Goal: Information Seeking & Learning: Understand process/instructions

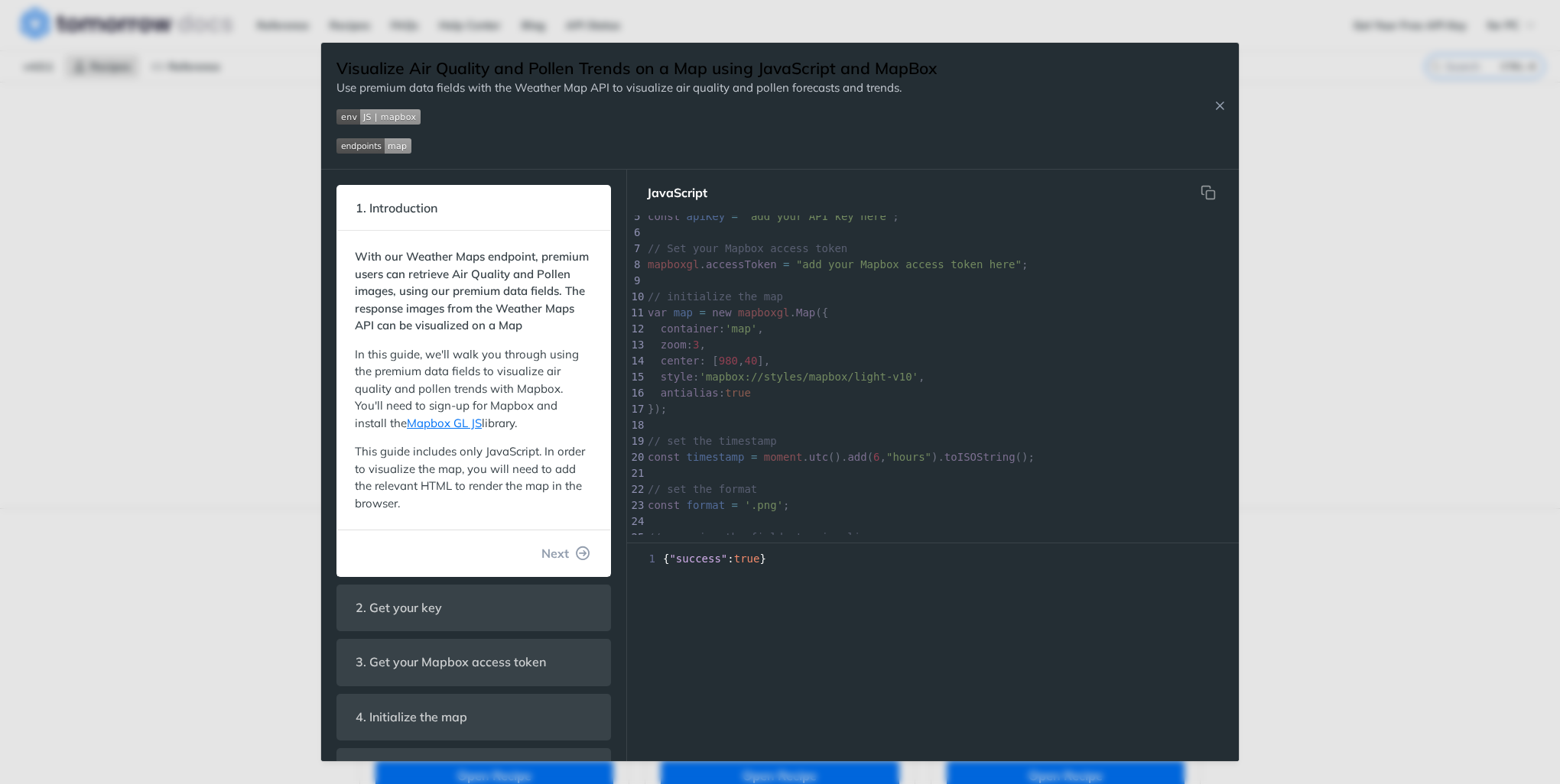
scroll to position [76, 0]
type textarea "​"
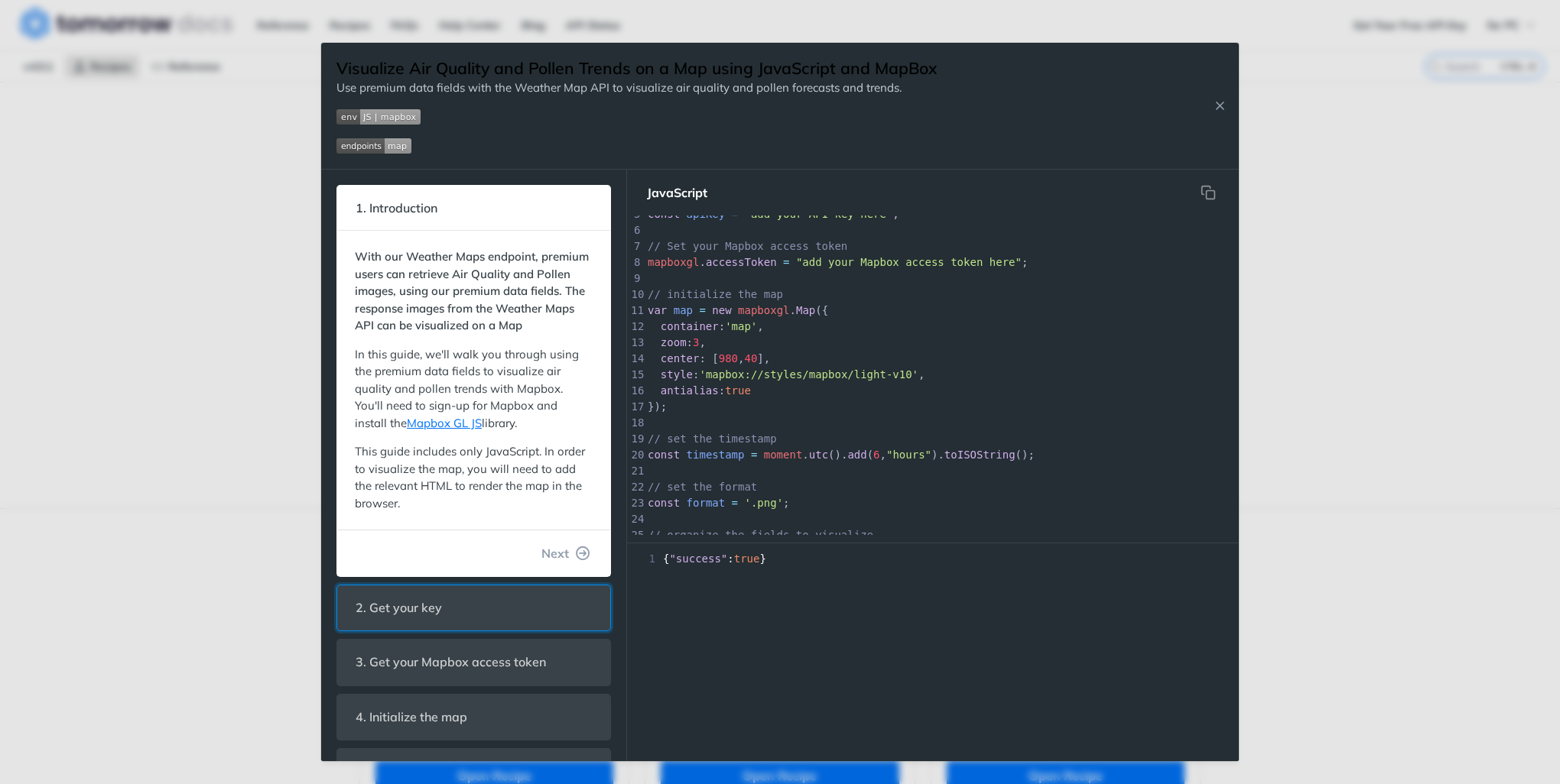
drag, startPoint x: 972, startPoint y: 377, endPoint x: 513, endPoint y: 640, distance: 529.0
click at [513, 630] on header "2. Get your key" at bounding box center [474, 607] width 273 height 45
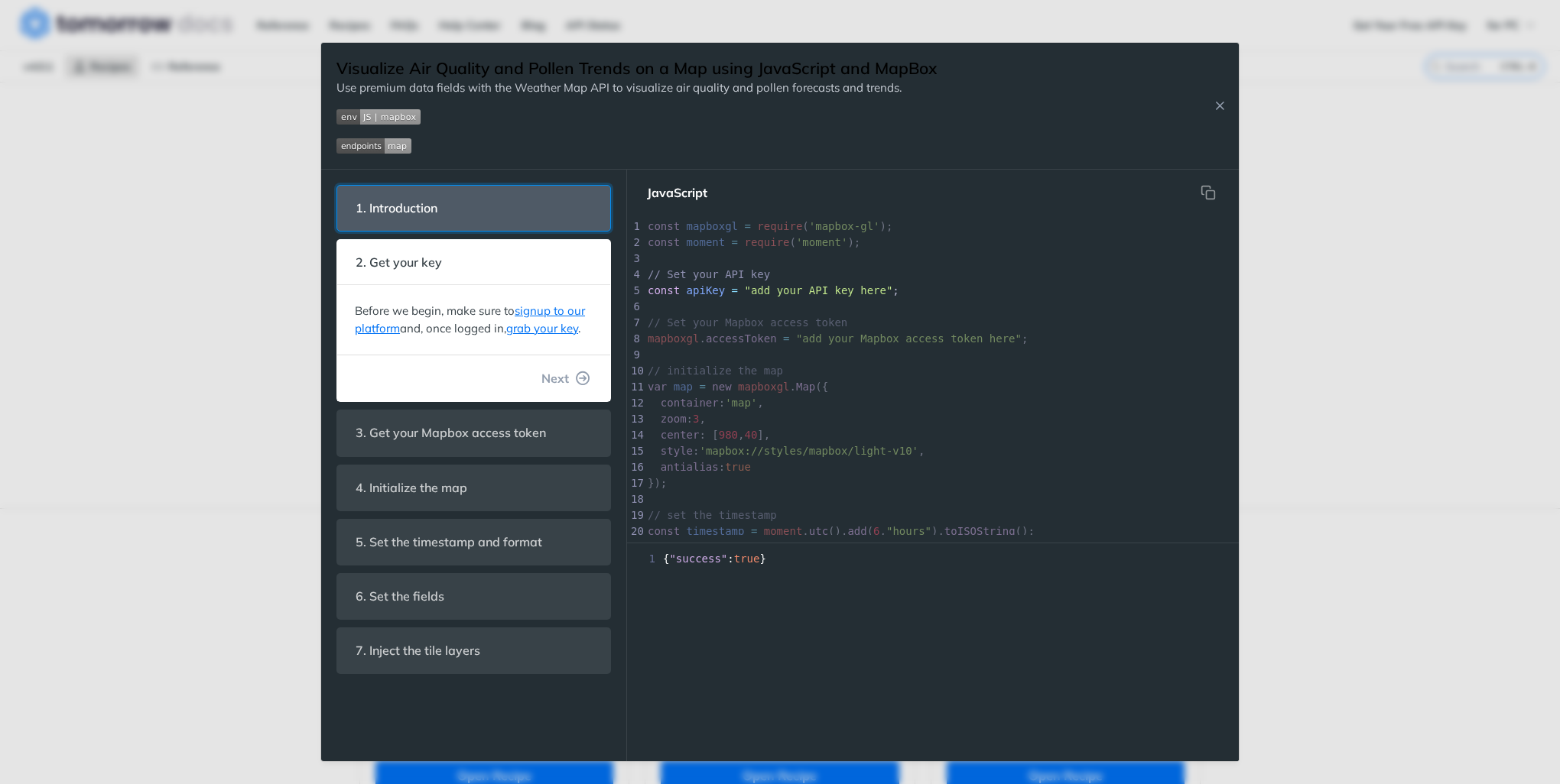
click at [570, 226] on header "1. Introduction" at bounding box center [474, 208] width 273 height 45
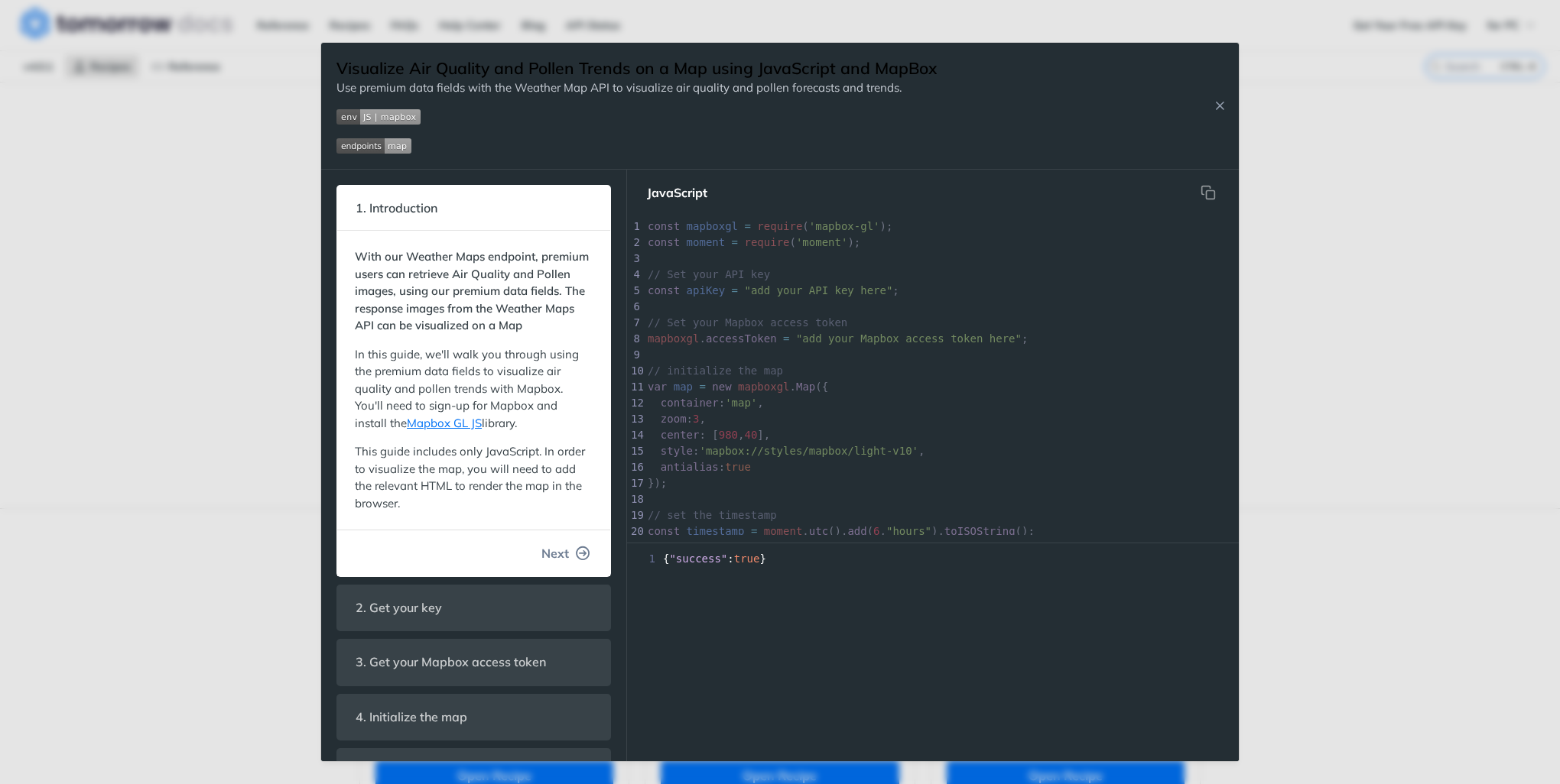
click at [549, 563] on span "Next" at bounding box center [554, 553] width 28 height 19
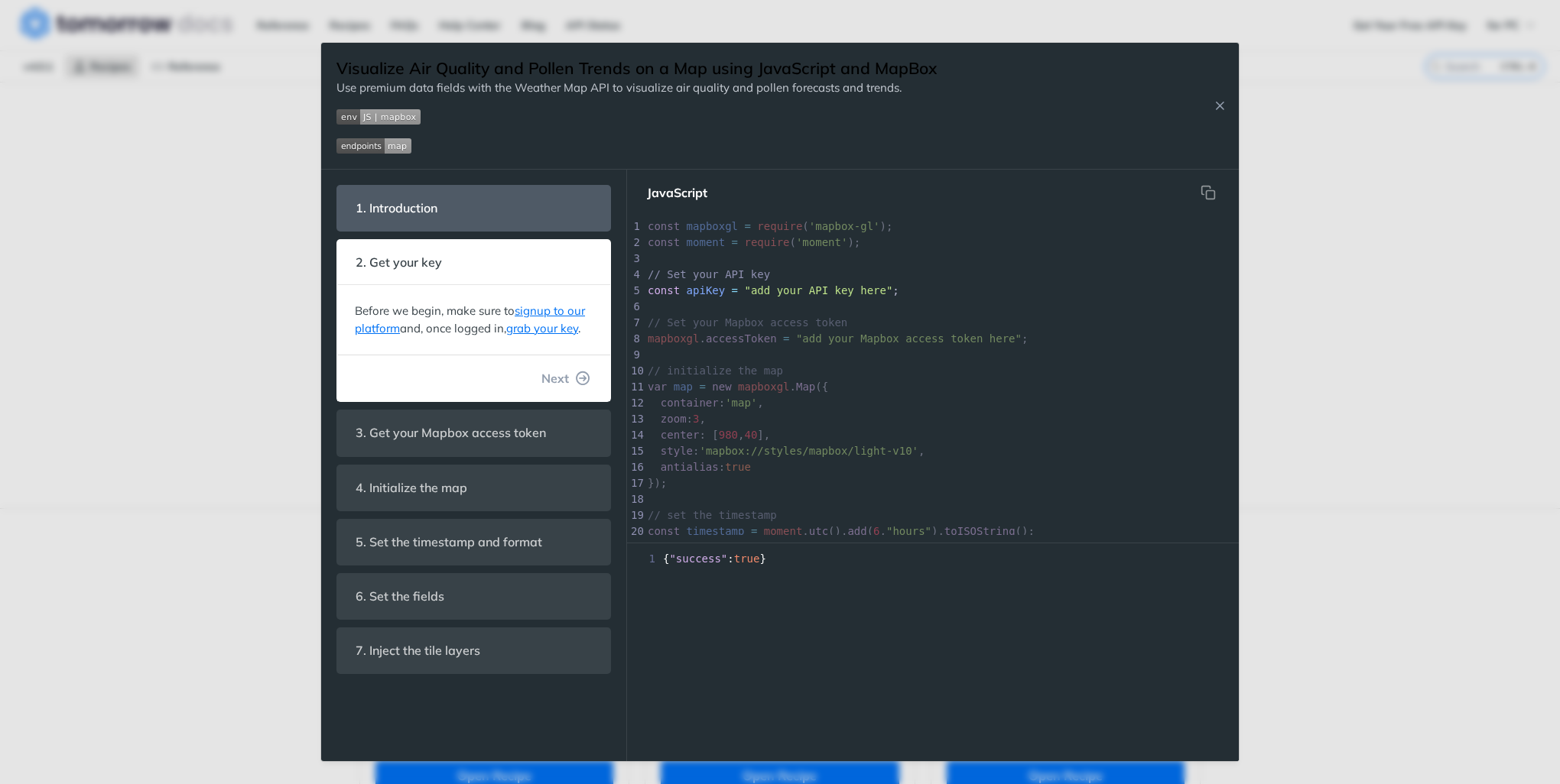
scroll to position [184, 0]
click at [581, 382] on icon "button" at bounding box center [583, 377] width 13 height 13
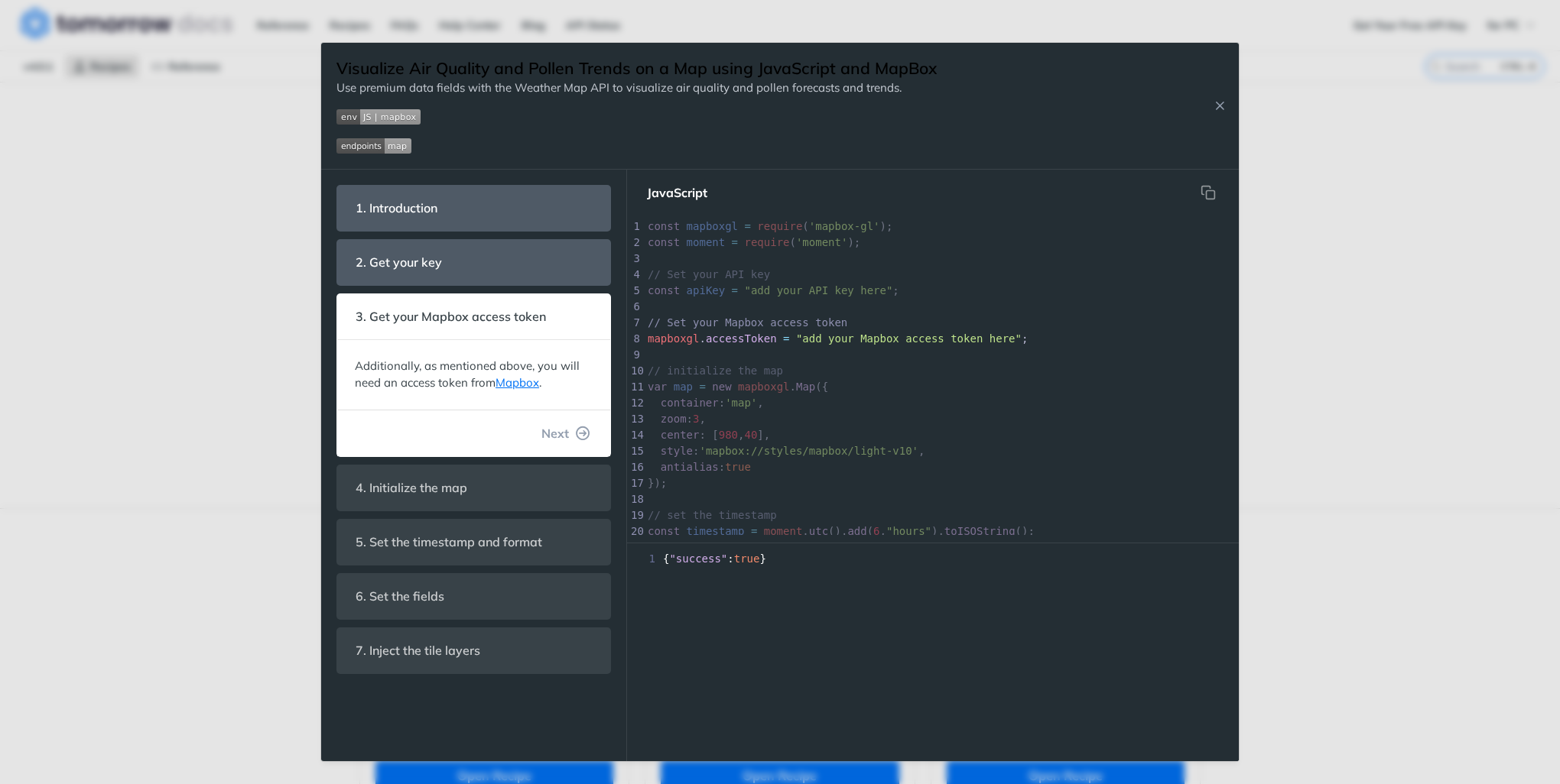
scroll to position [27, 0]
click at [533, 389] on link "Mapbox" at bounding box center [517, 383] width 44 height 14
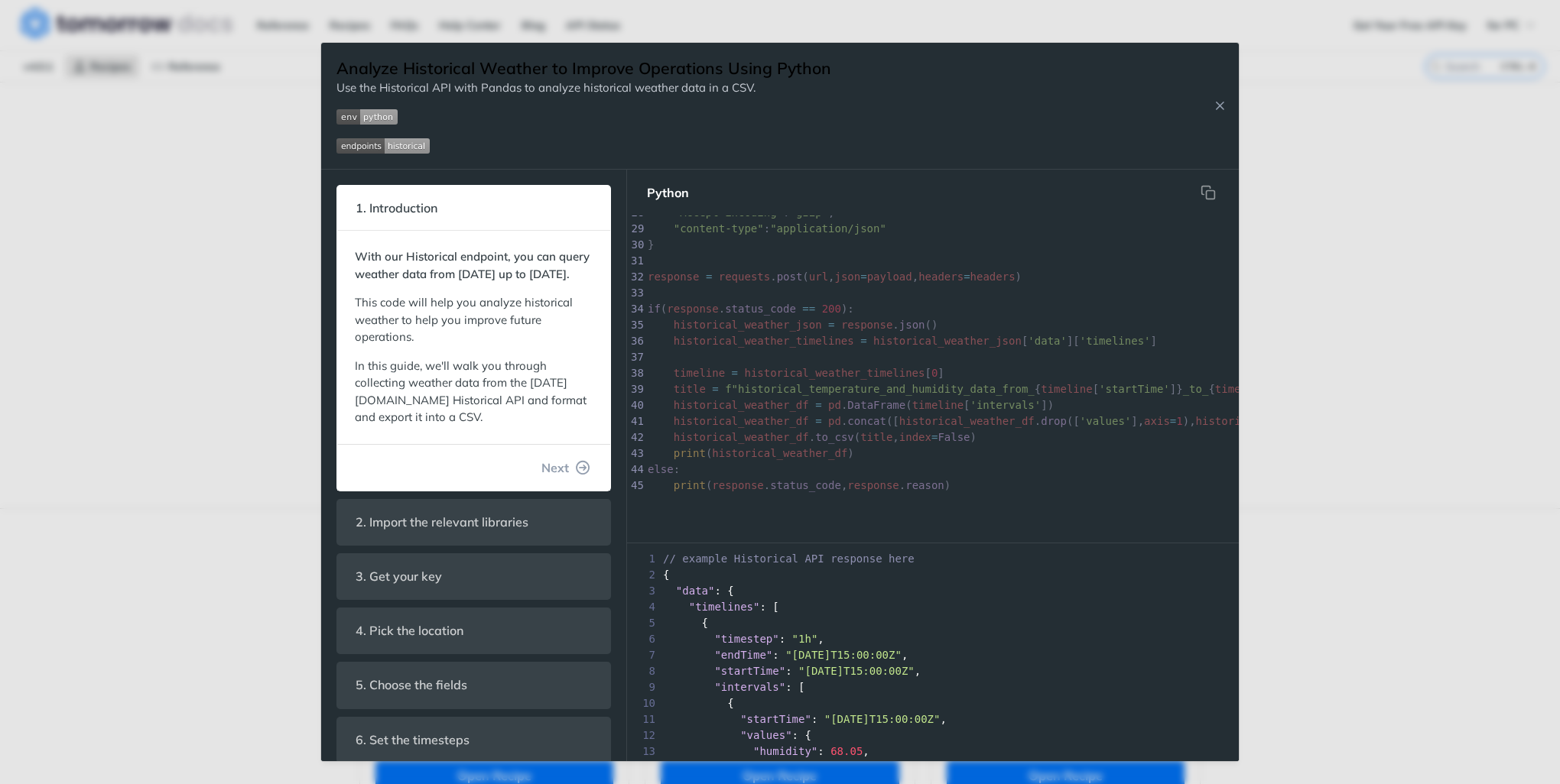
scroll to position [459, 0]
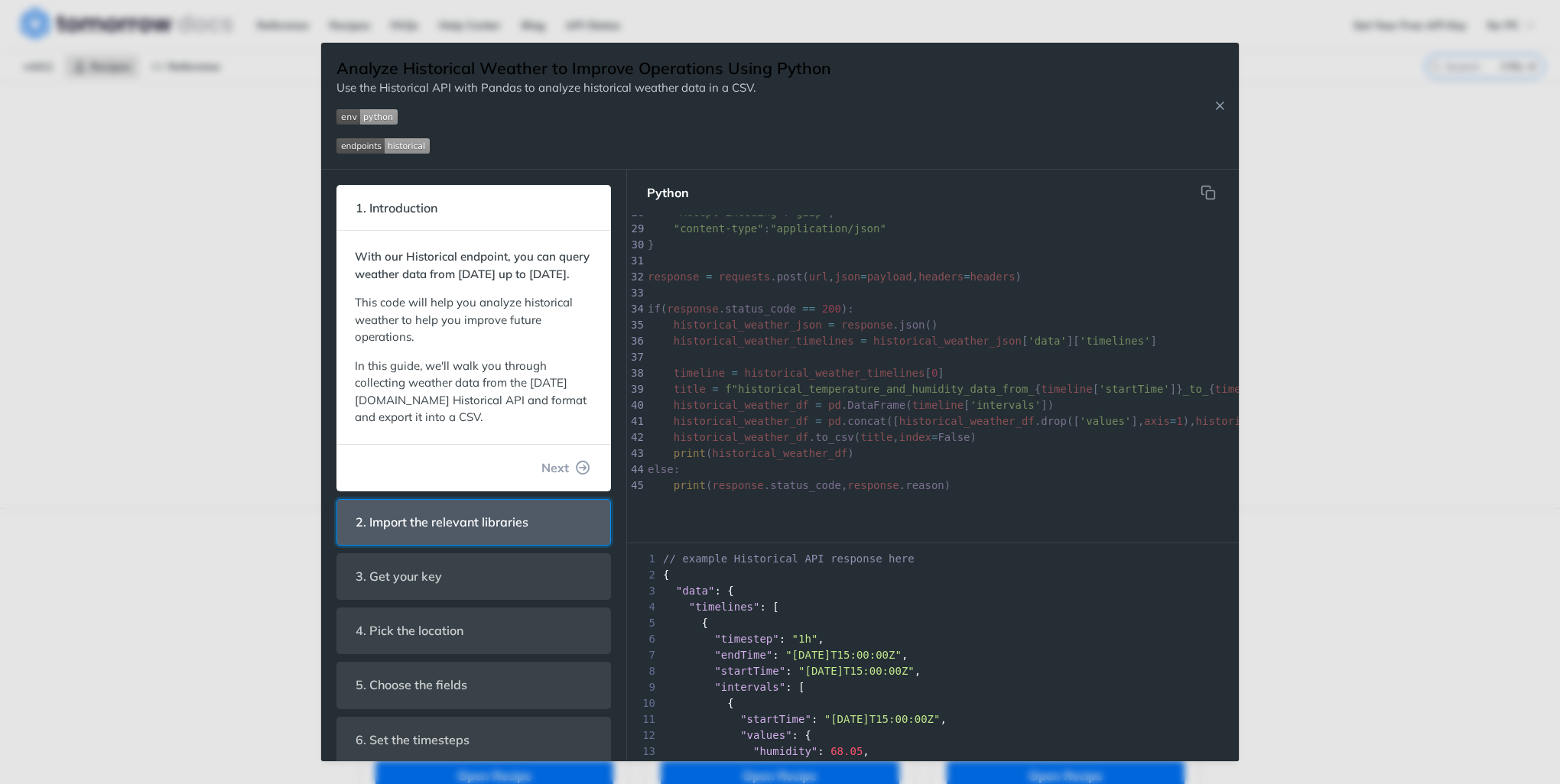
click at [494, 537] on span "2. Import the relevant libraries" at bounding box center [442, 523] width 195 height 30
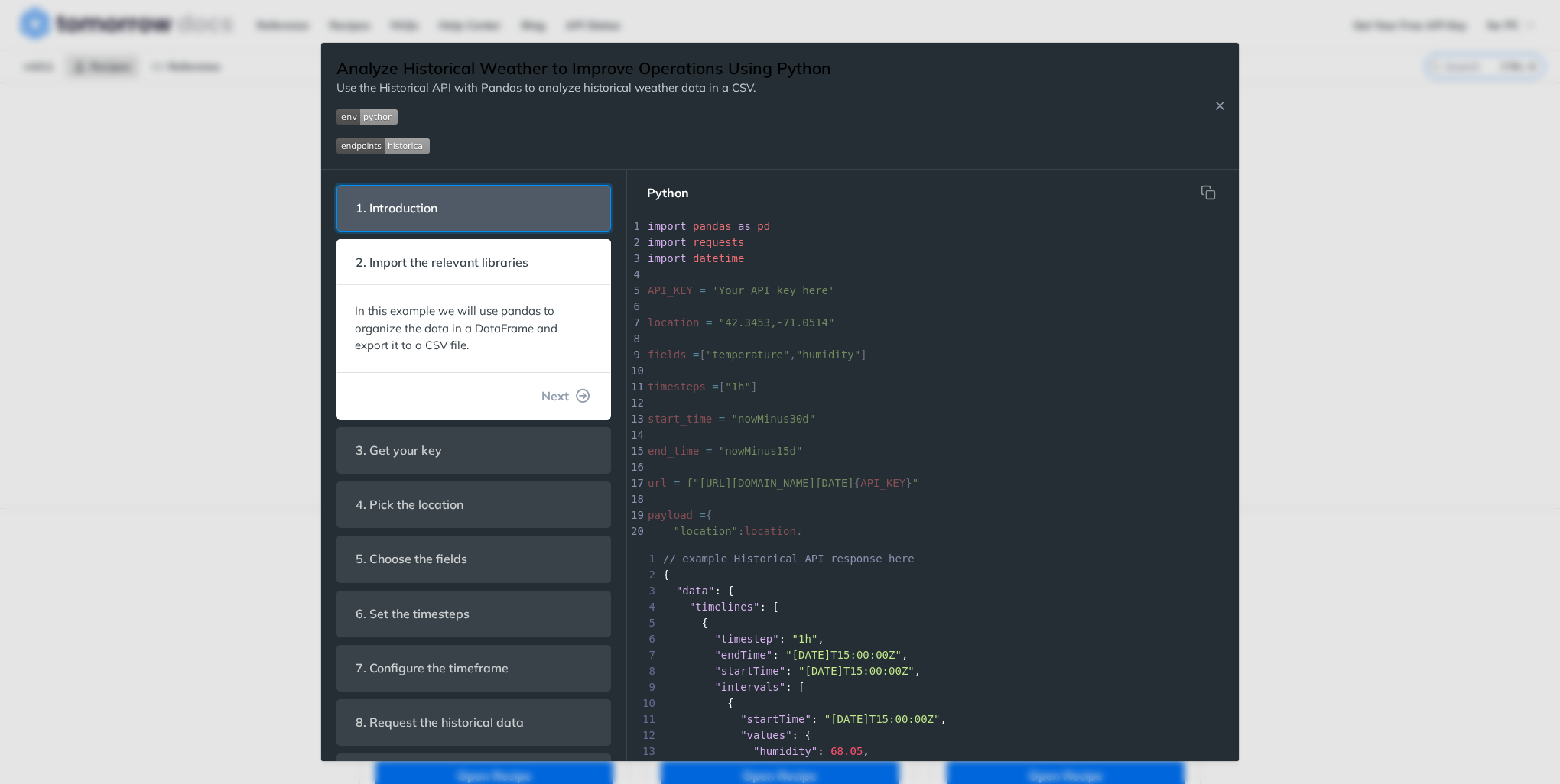
click at [532, 213] on header "1. Introduction" at bounding box center [474, 208] width 273 height 45
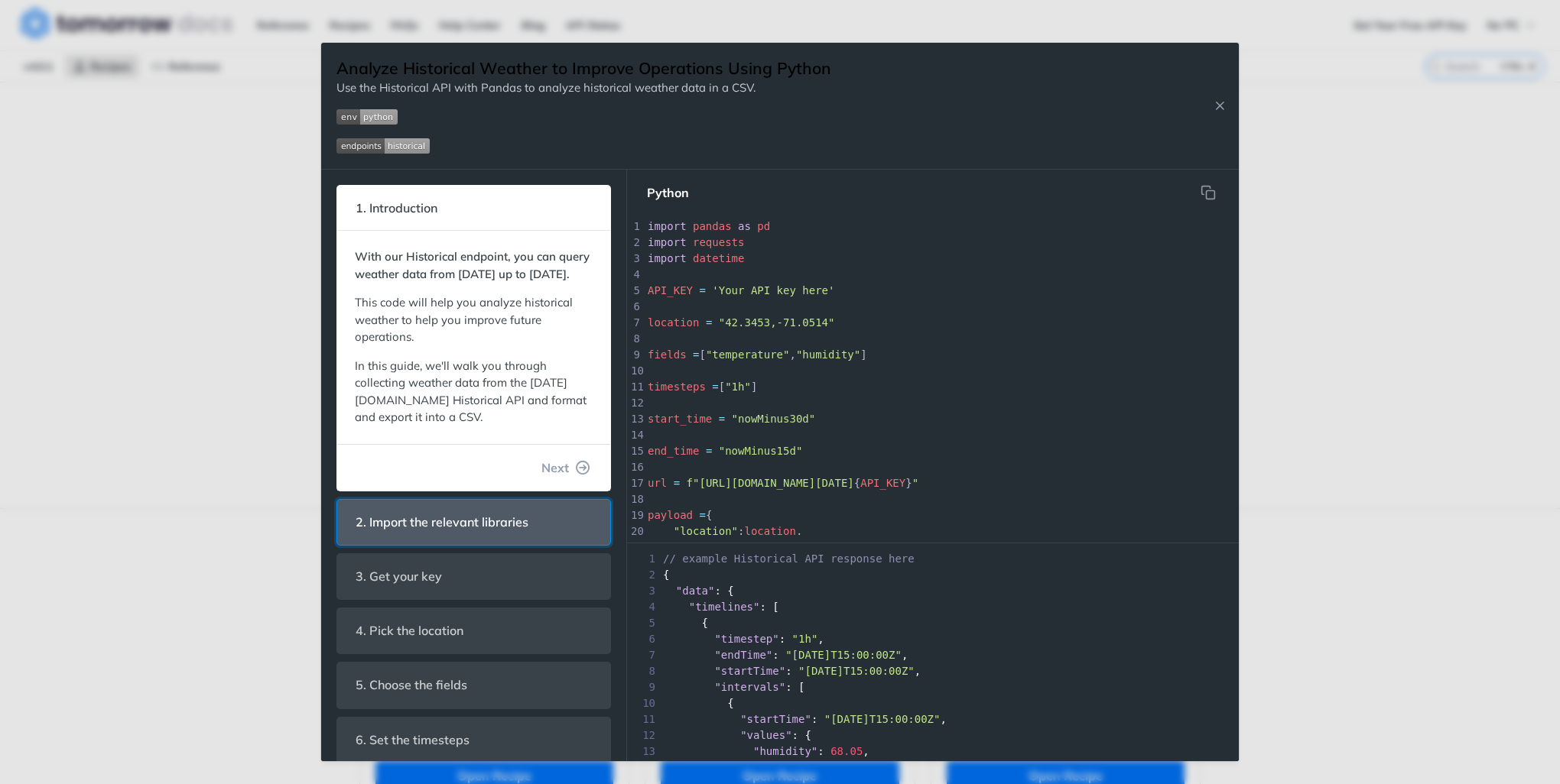
click at [506, 536] on span "2. Import the relevant libraries" at bounding box center [442, 523] width 195 height 30
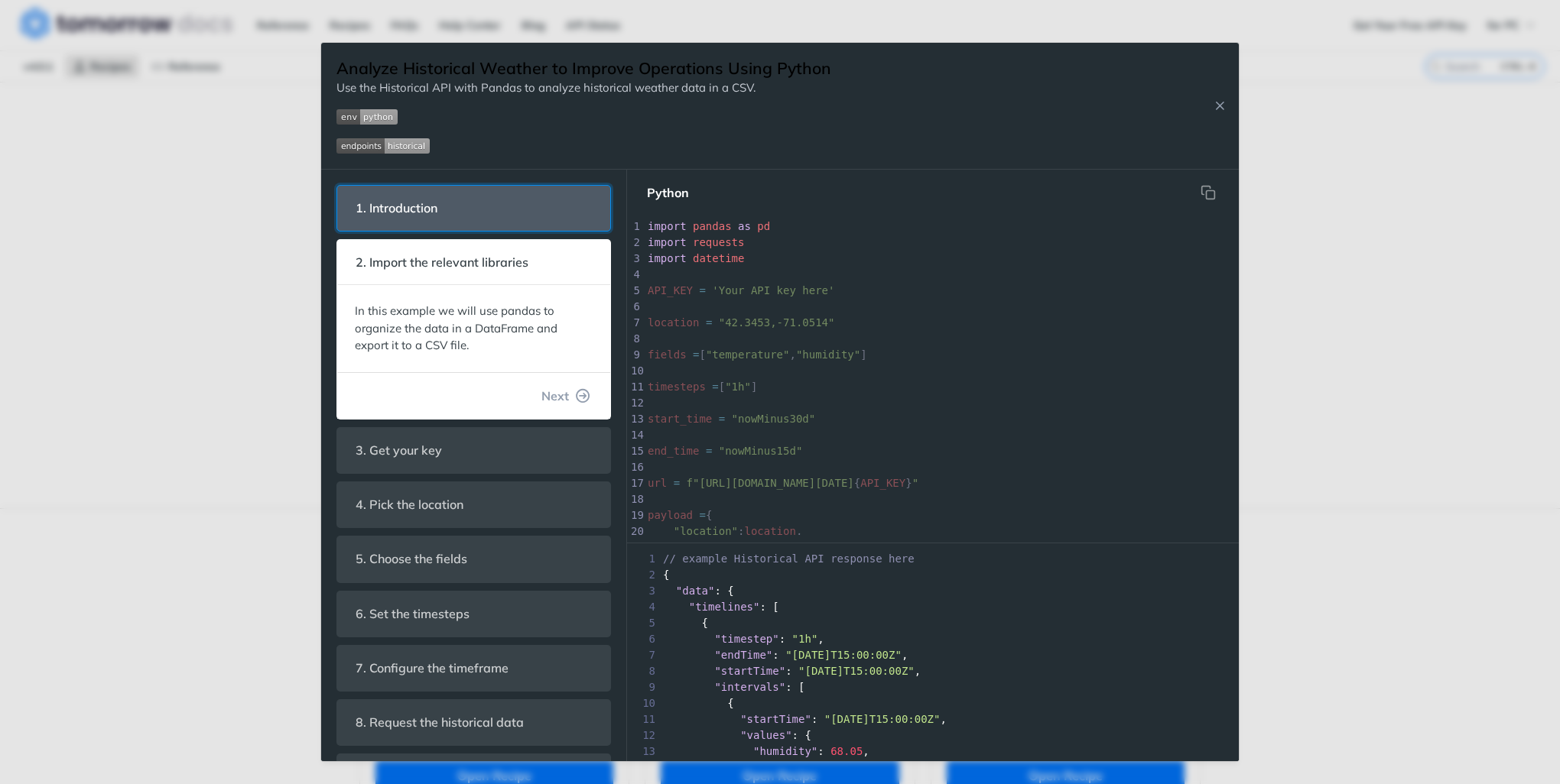
click at [535, 206] on header "1. Introduction" at bounding box center [474, 208] width 273 height 45
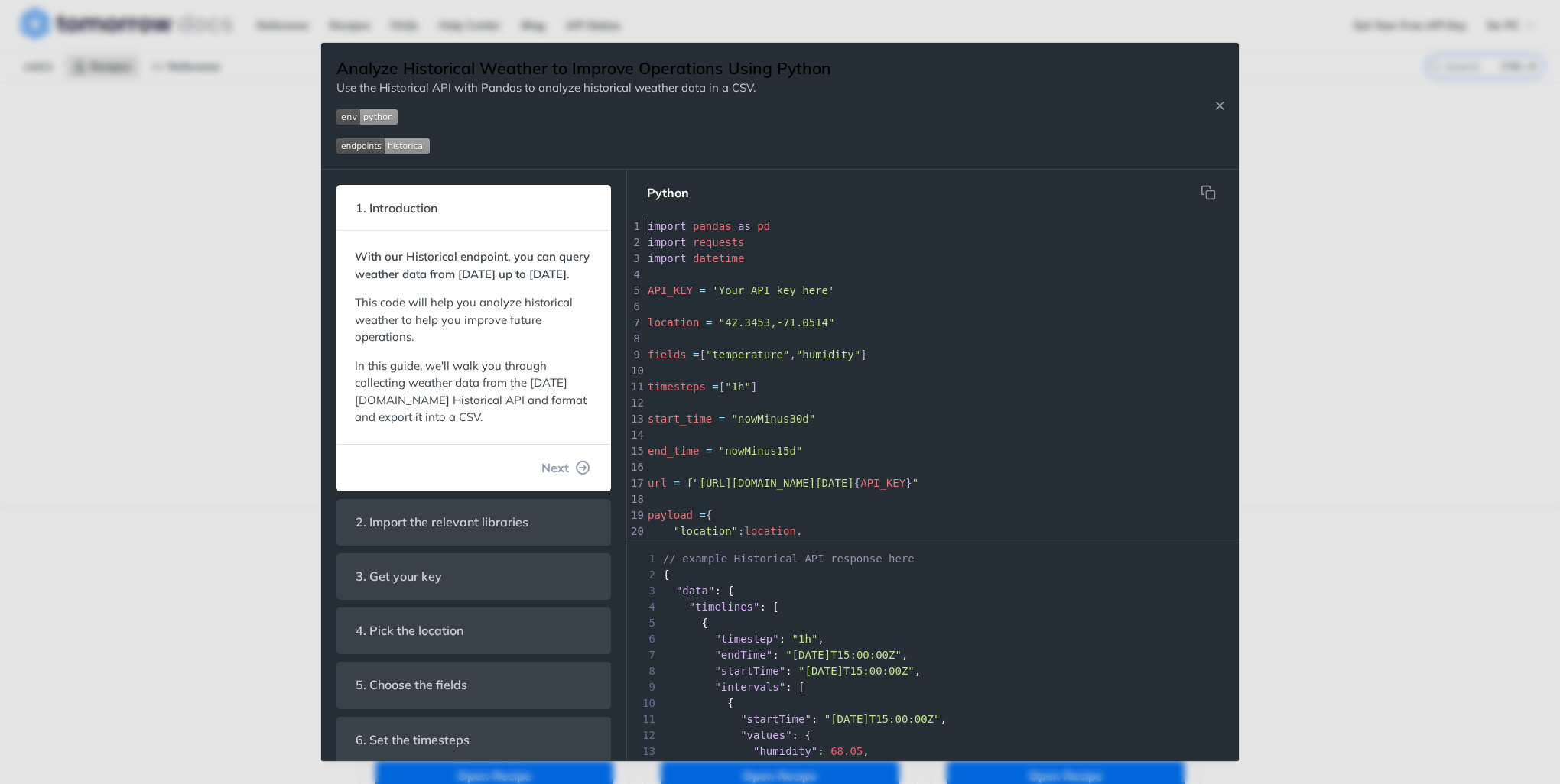
scroll to position [0, 0]
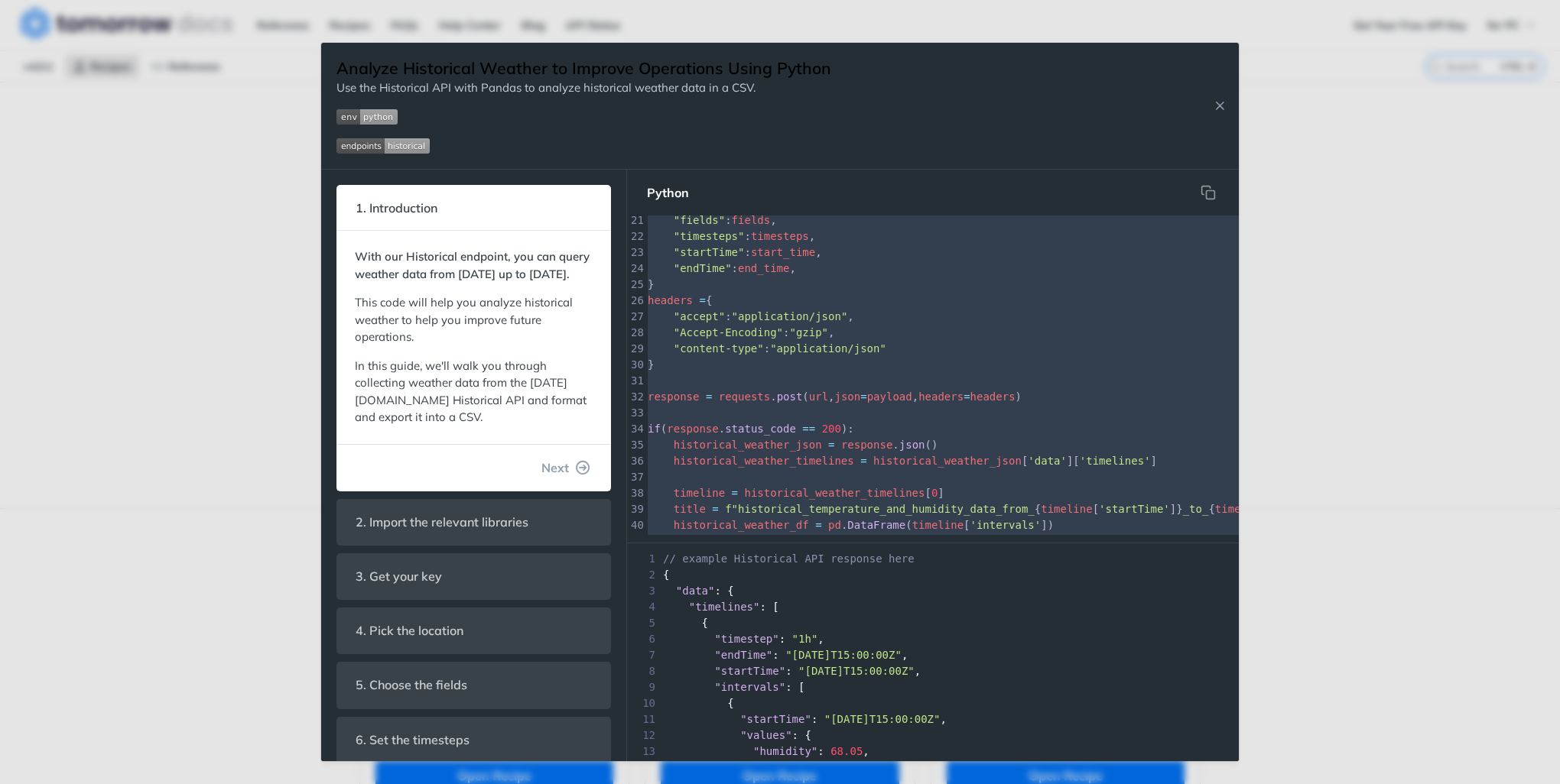
type textarea "import pandas as pd import requests import datetime API_KEY = 'Your API key her…"
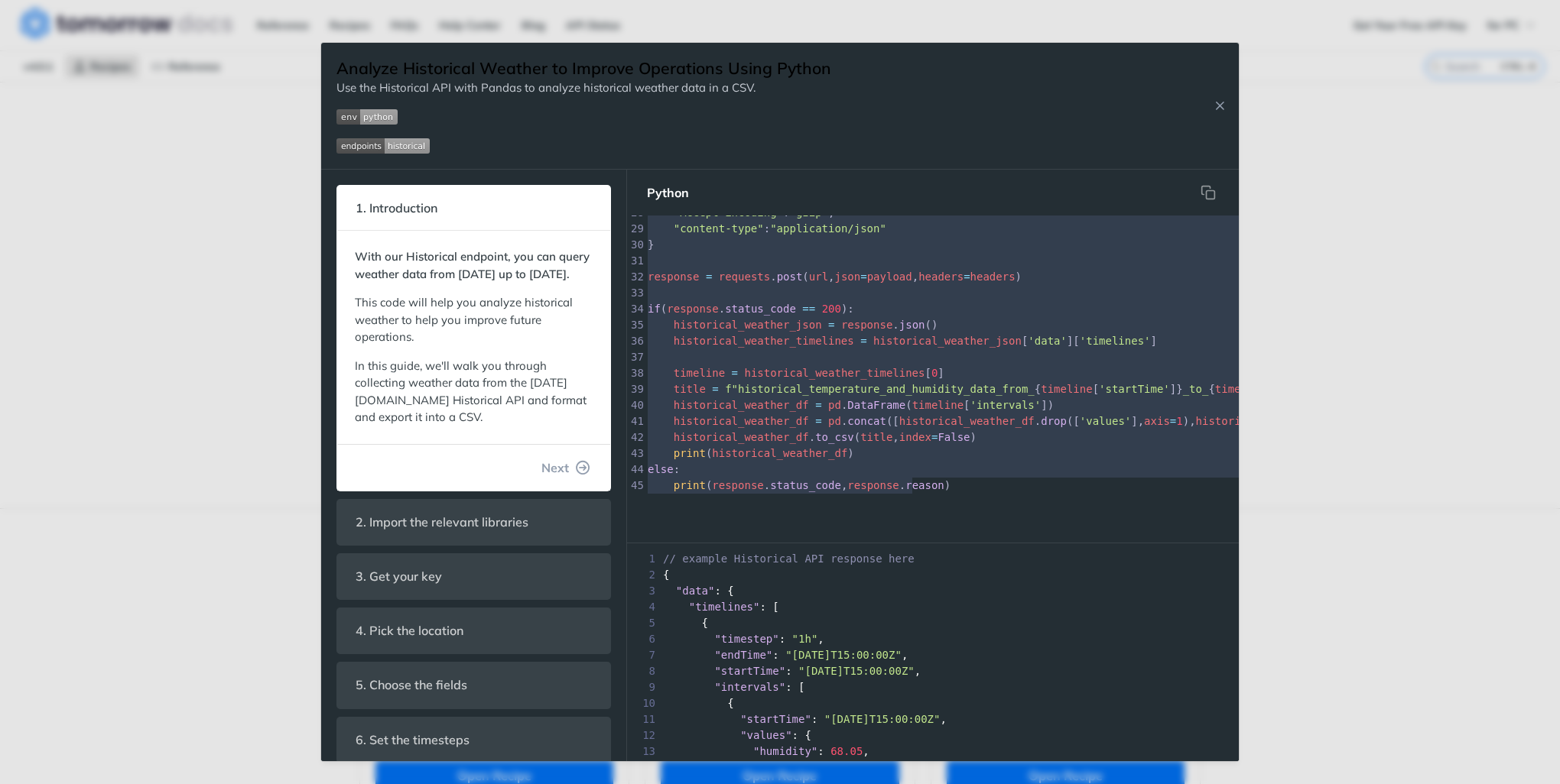
drag, startPoint x: 646, startPoint y: 225, endPoint x: 1064, endPoint y: 685, distance: 621.5
click at [1064, 685] on div "Python x 1 import pandas as pd 2 import requests 3 import datetime 4 ​ 5 API_KE…" at bounding box center [933, 465] width 612 height 591
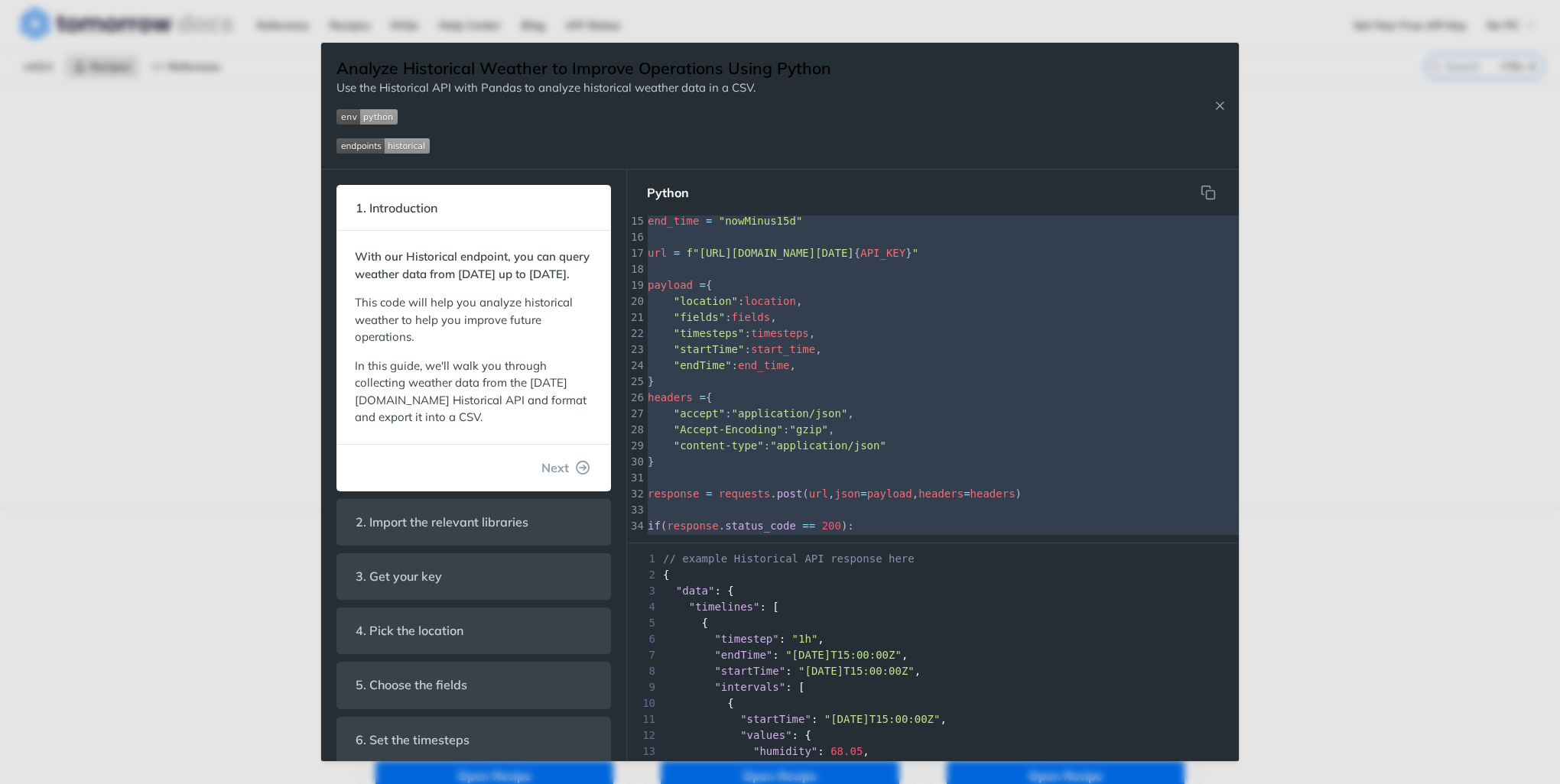
scroll to position [229, 0]
